Goal: Information Seeking & Learning: Learn about a topic

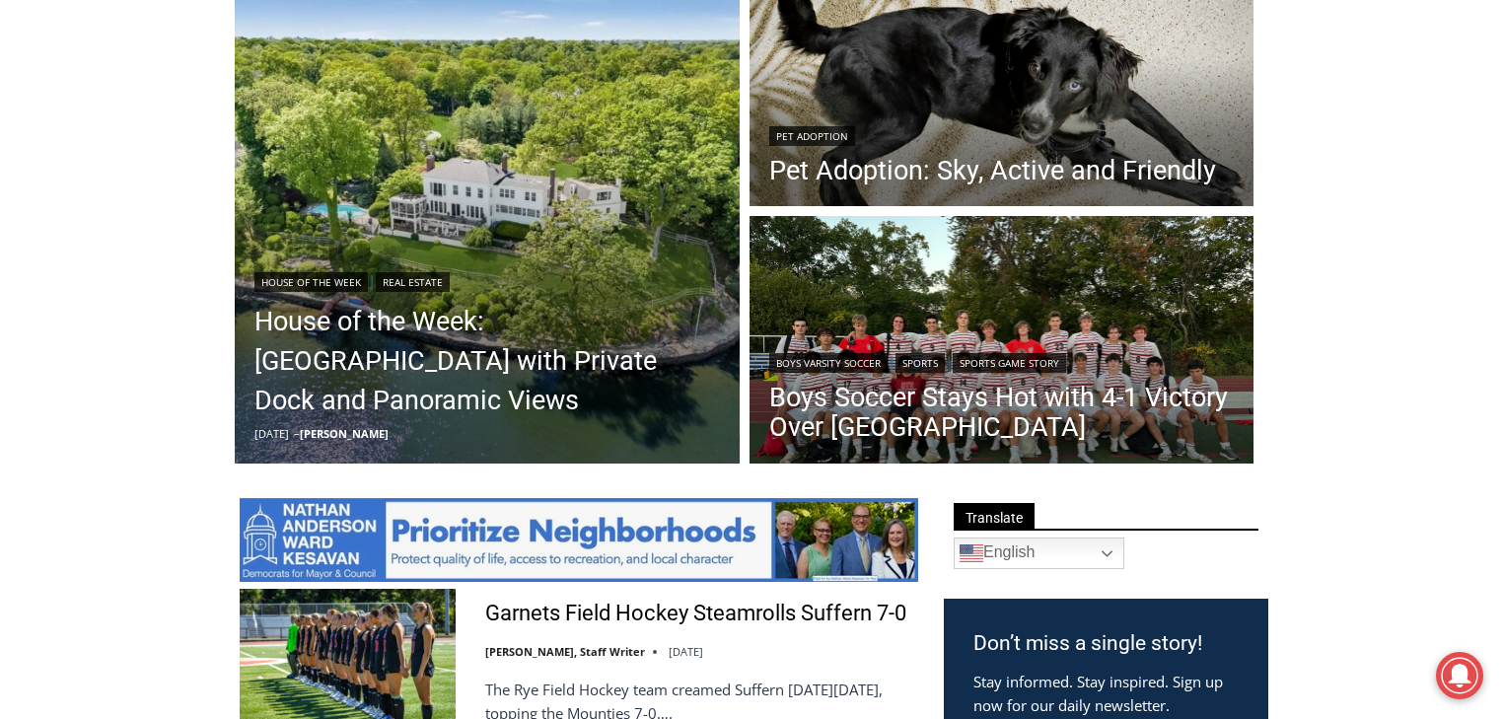
scroll to position [552, 0]
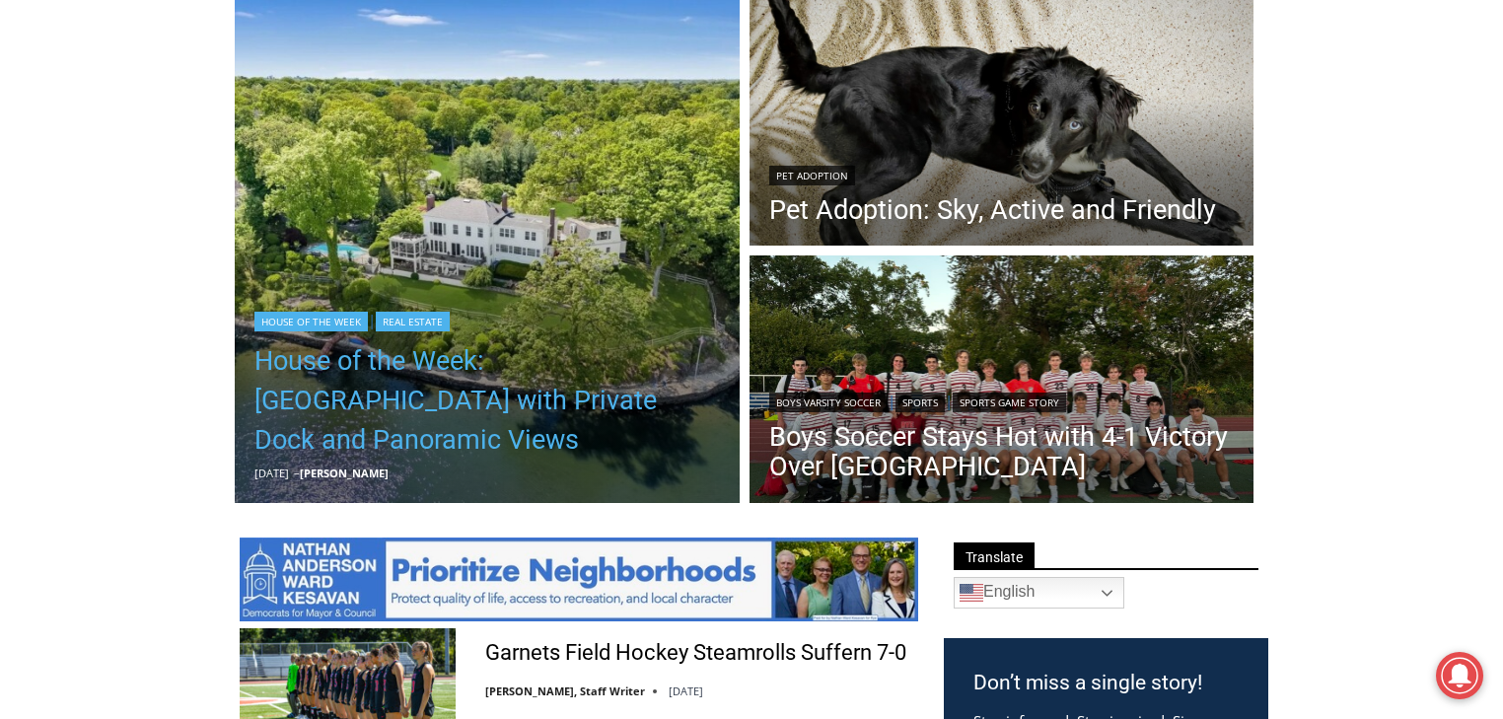
click at [469, 372] on link "House of the Week: [GEOGRAPHIC_DATA] with Private Dock and Panoramic Views" at bounding box center [486, 400] width 465 height 118
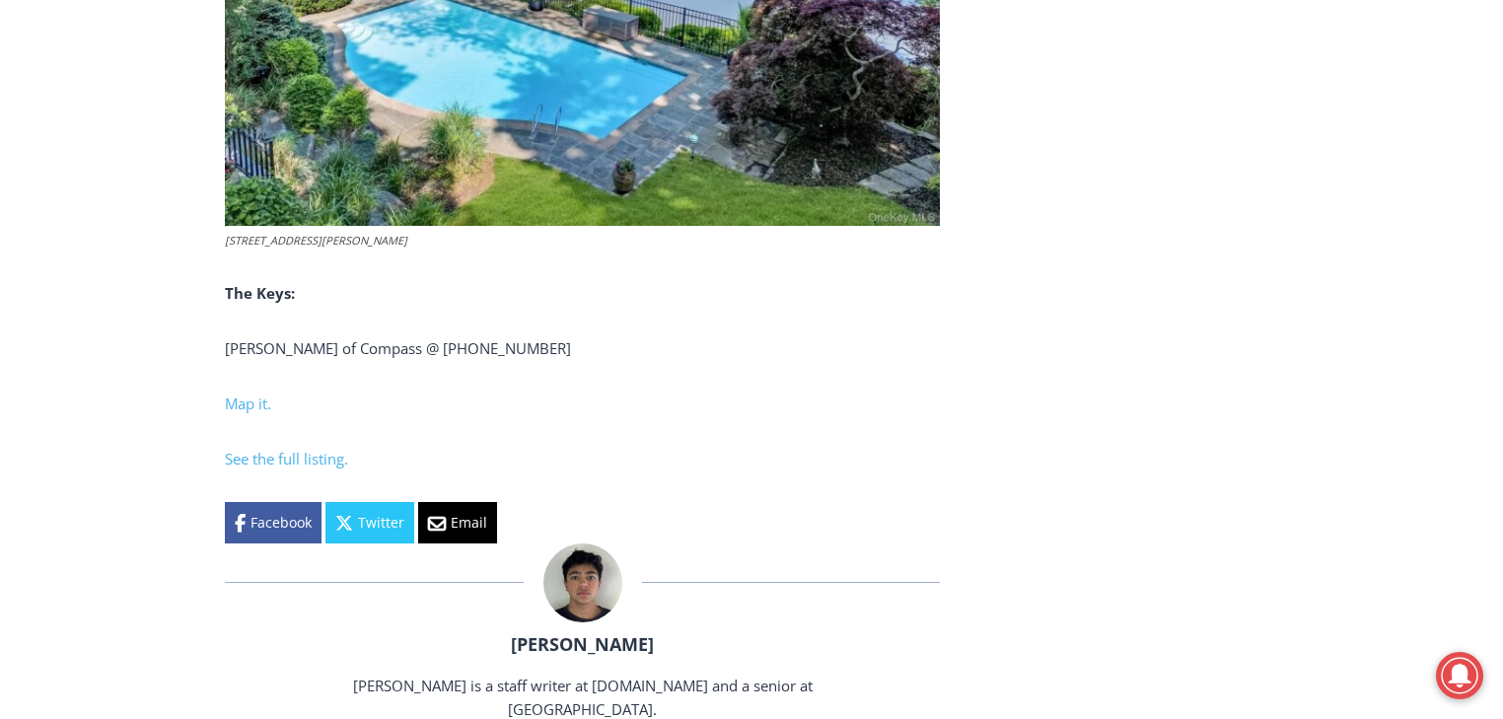
scroll to position [8243, 0]
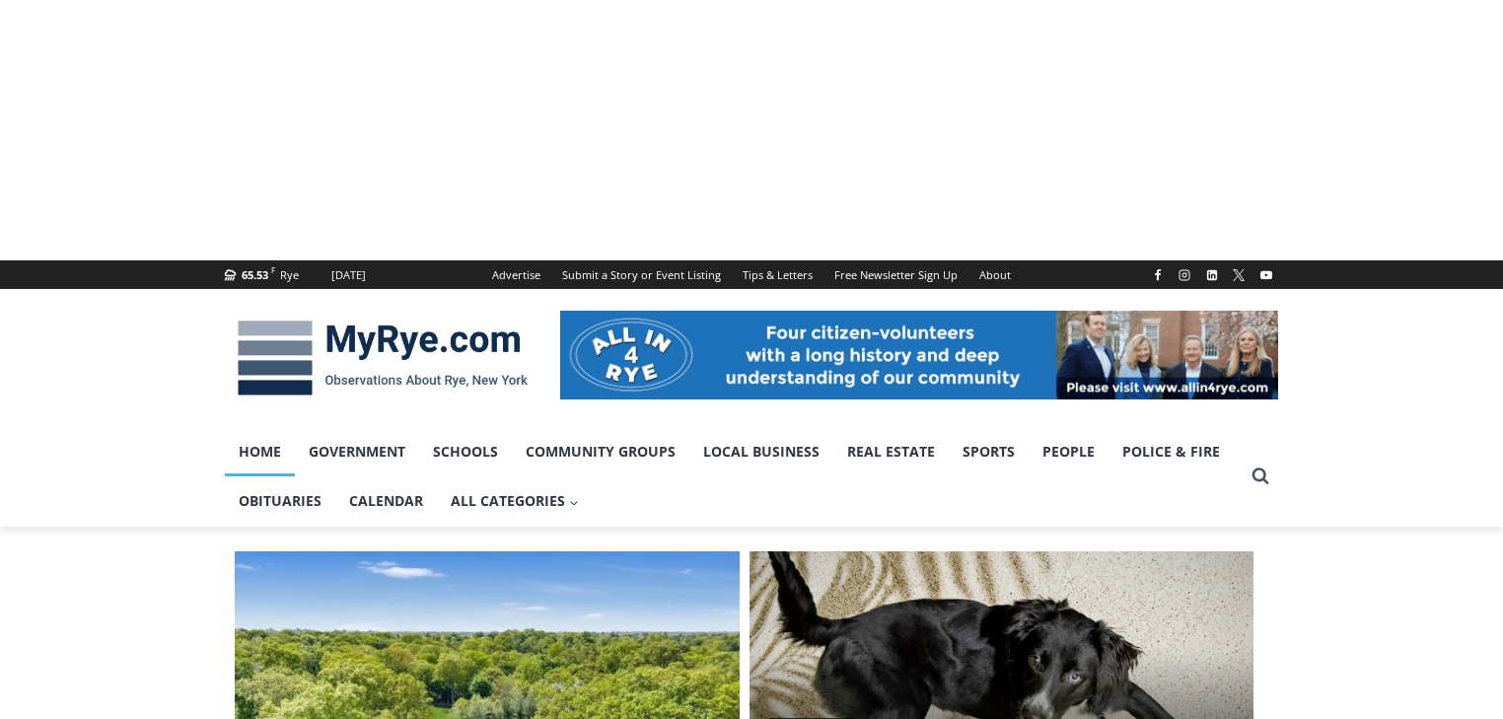
scroll to position [552, 0]
